Goal: Transaction & Acquisition: Purchase product/service

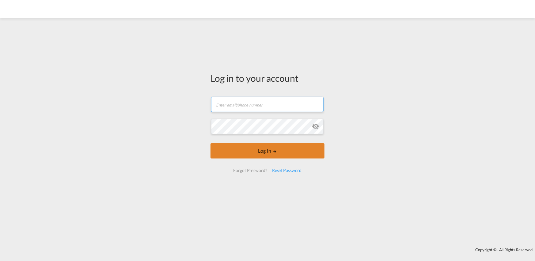
type input "[PERSON_NAME][EMAIL_ADDRESS][PERSON_NAME][DOMAIN_NAME]"
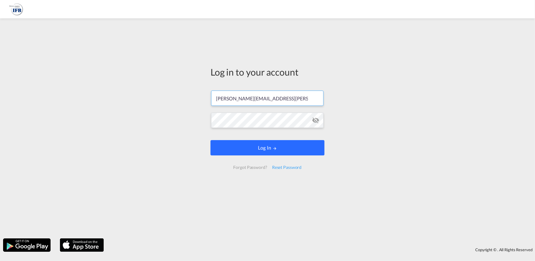
click at [277, 147] on button "Log In" at bounding box center [267, 147] width 114 height 15
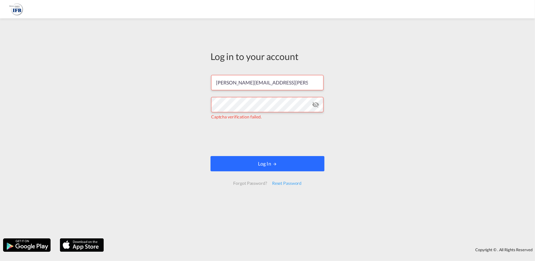
click at [263, 166] on button "Log In" at bounding box center [267, 163] width 114 height 15
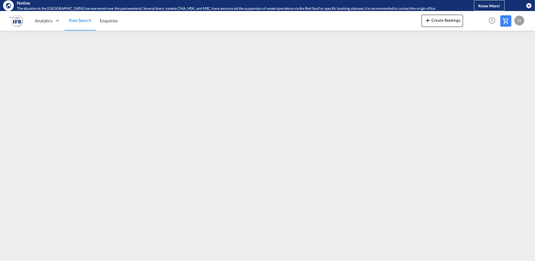
click at [527, 6] on md-icon "icon-close-circle" at bounding box center [528, 5] width 6 height 6
